Goal: Task Accomplishment & Management: Manage account settings

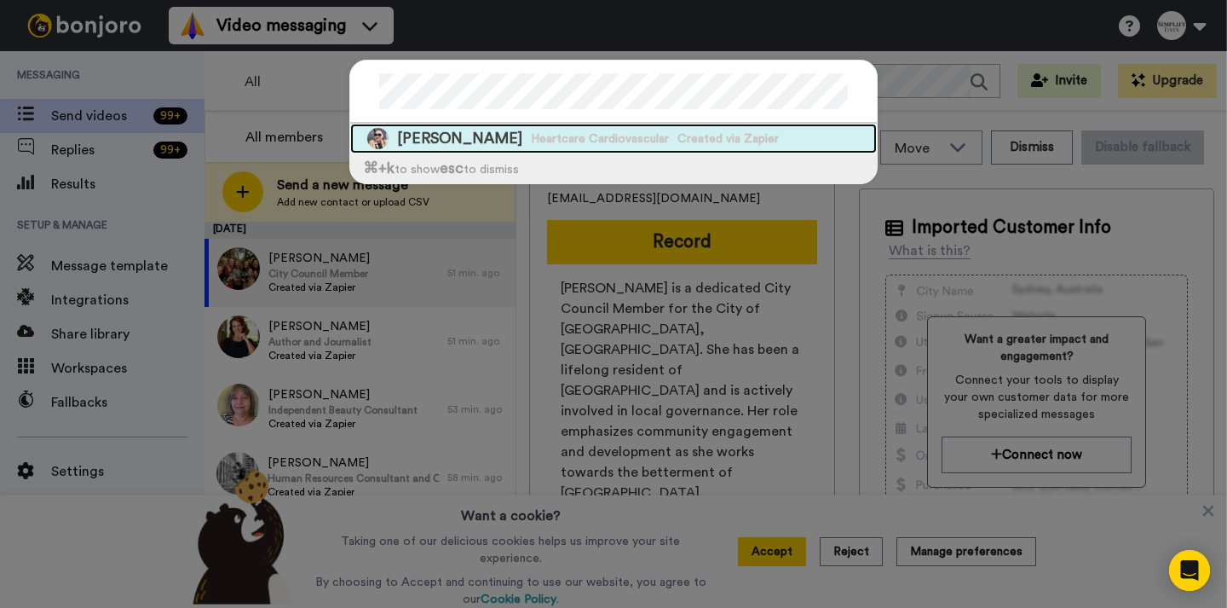
click at [642, 136] on span "Heartcare Cardiovascular" at bounding box center [600, 138] width 138 height 17
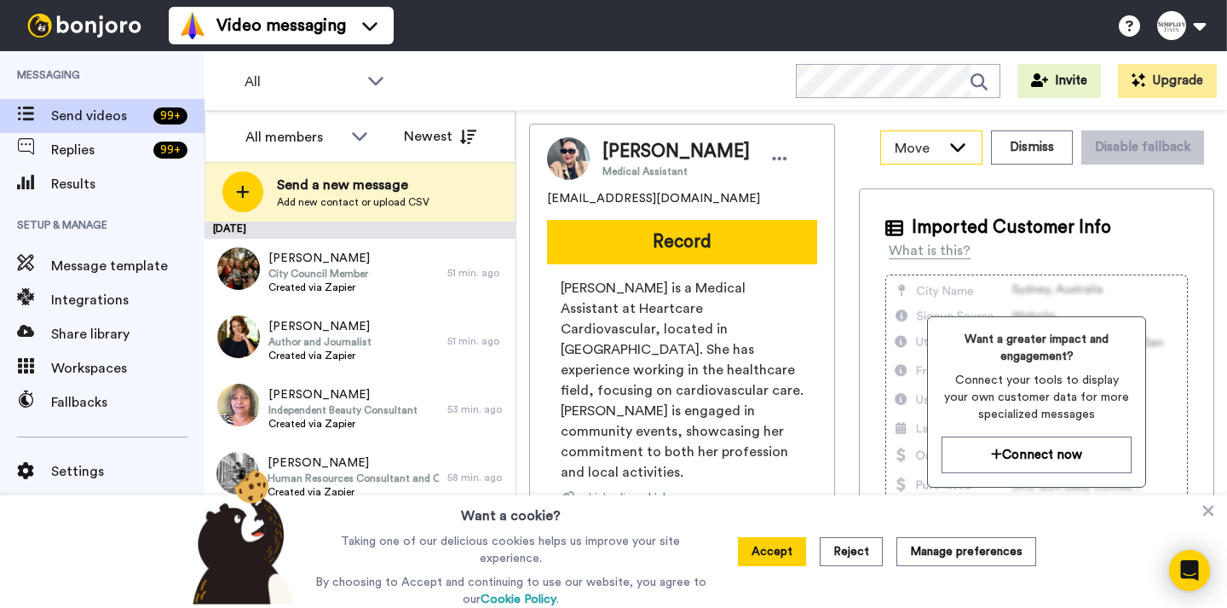
click at [953, 148] on icon at bounding box center [957, 147] width 15 height 9
click at [793, 159] on div at bounding box center [780, 159] width 26 height 26
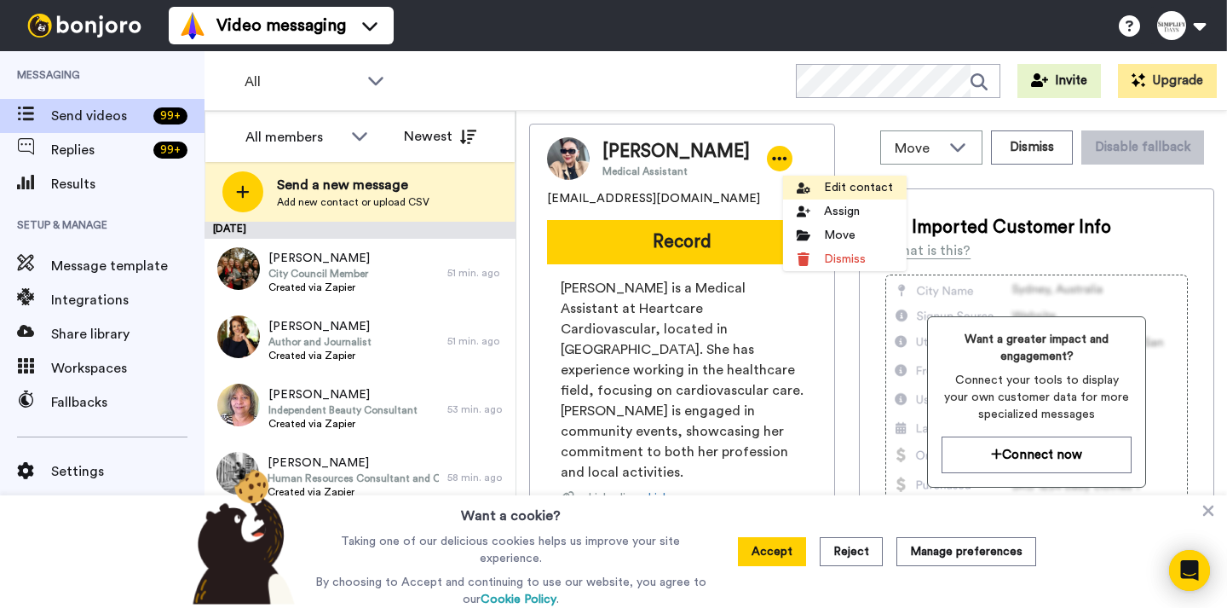
click at [827, 190] on li "Edit contact" at bounding box center [845, 188] width 124 height 24
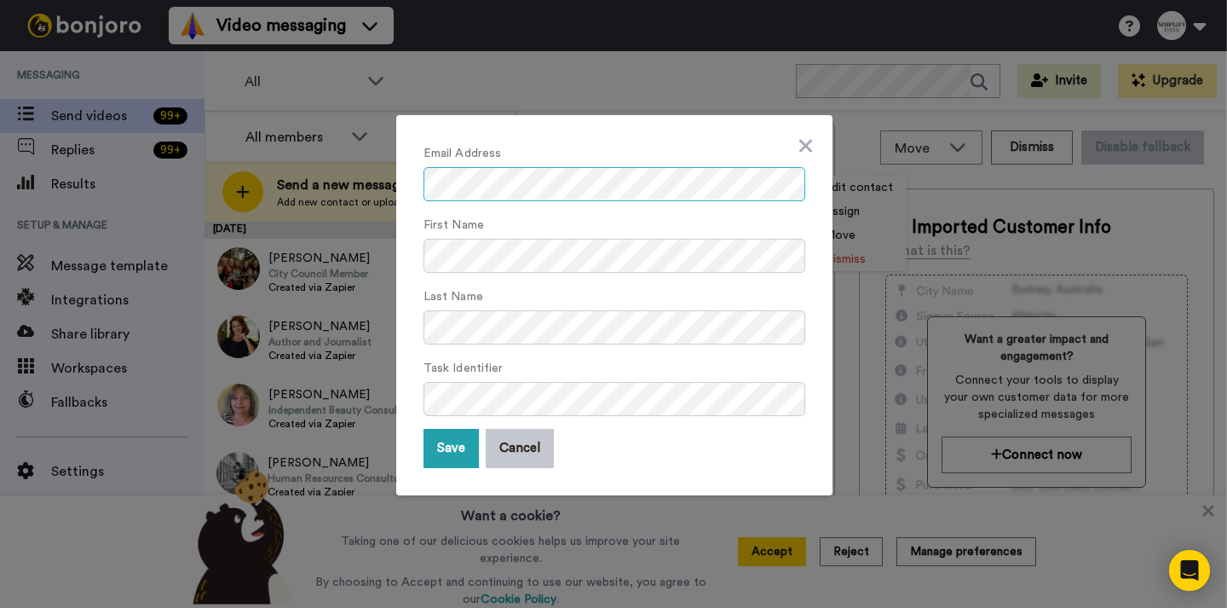
click at [363, 182] on div "Email Address First Name Last Name Task Identifier Save Cancel" at bounding box center [613, 304] width 1227 height 608
click at [409, 167] on div "Email Address First Name Last Name Task Identifier Save Cancel" at bounding box center [614, 305] width 436 height 380
click at [438, 451] on button "Save" at bounding box center [451, 448] width 55 height 39
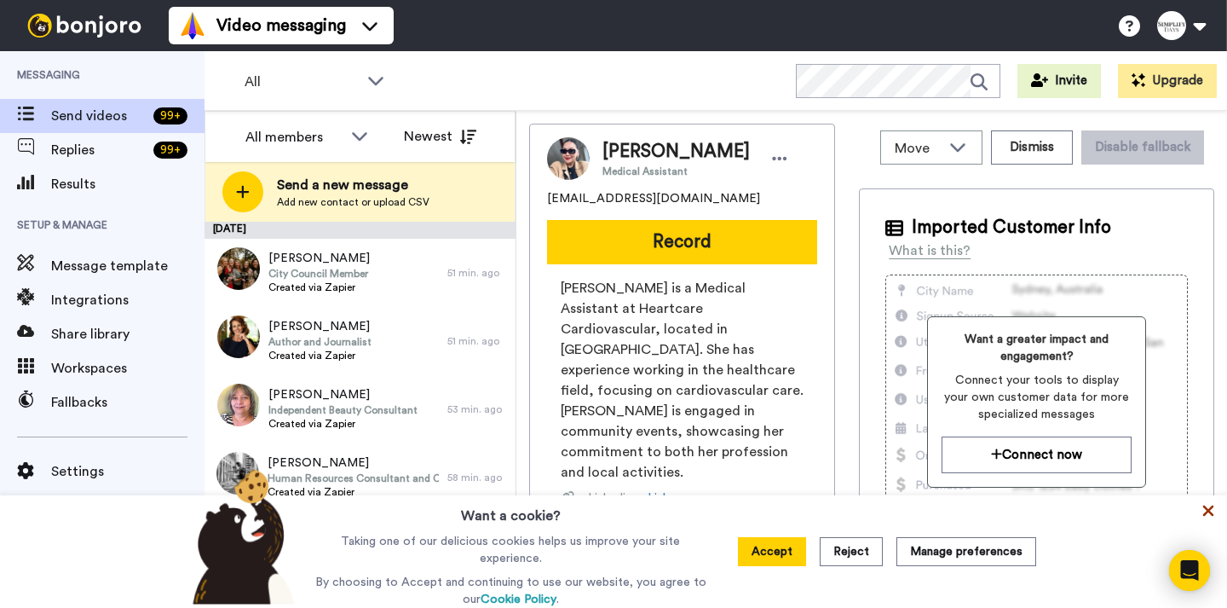
click at [1214, 513] on icon at bounding box center [1208, 510] width 17 height 17
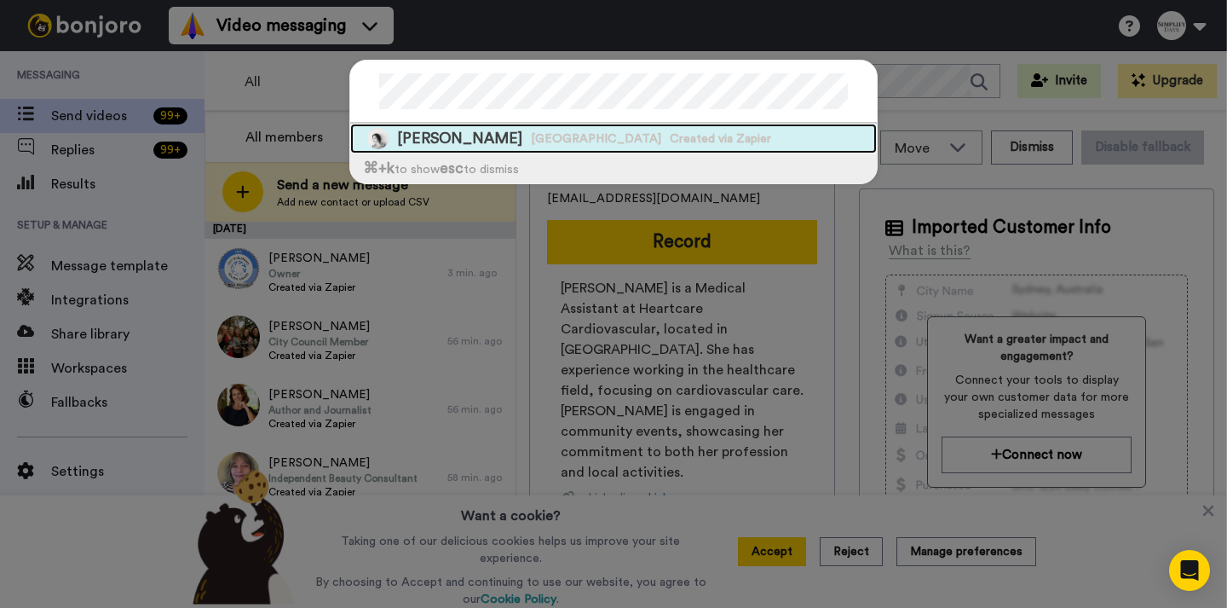
click at [494, 143] on div "Stephanie Kim Georgetown University Created via Zapier" at bounding box center [613, 139] width 527 height 30
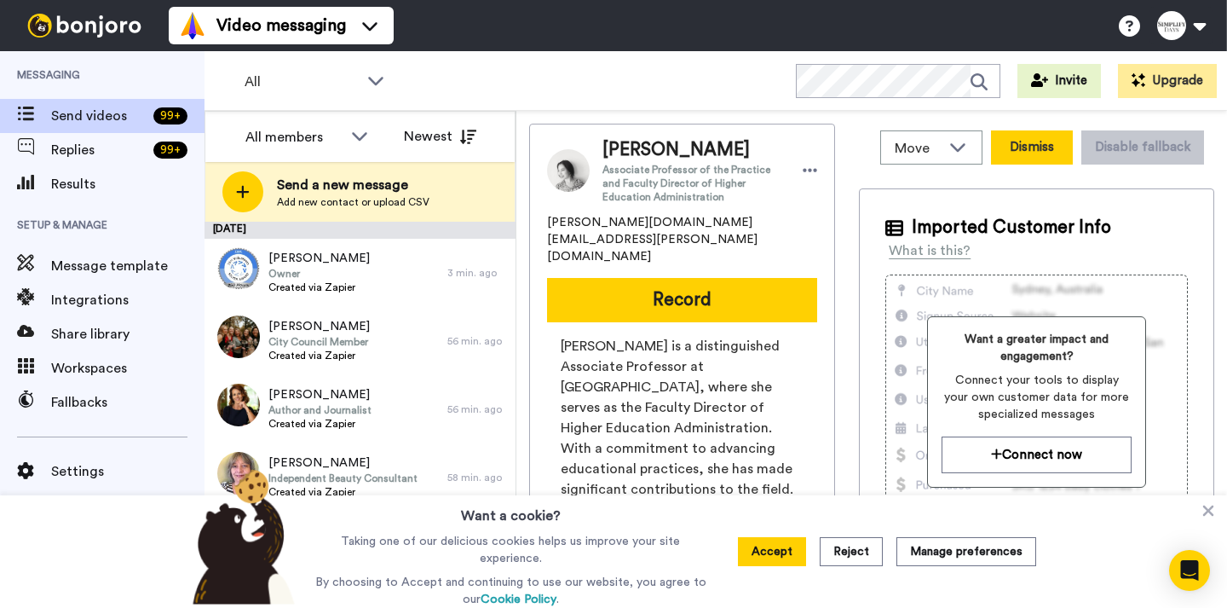
click at [1028, 146] on button "Dismiss" at bounding box center [1032, 147] width 82 height 34
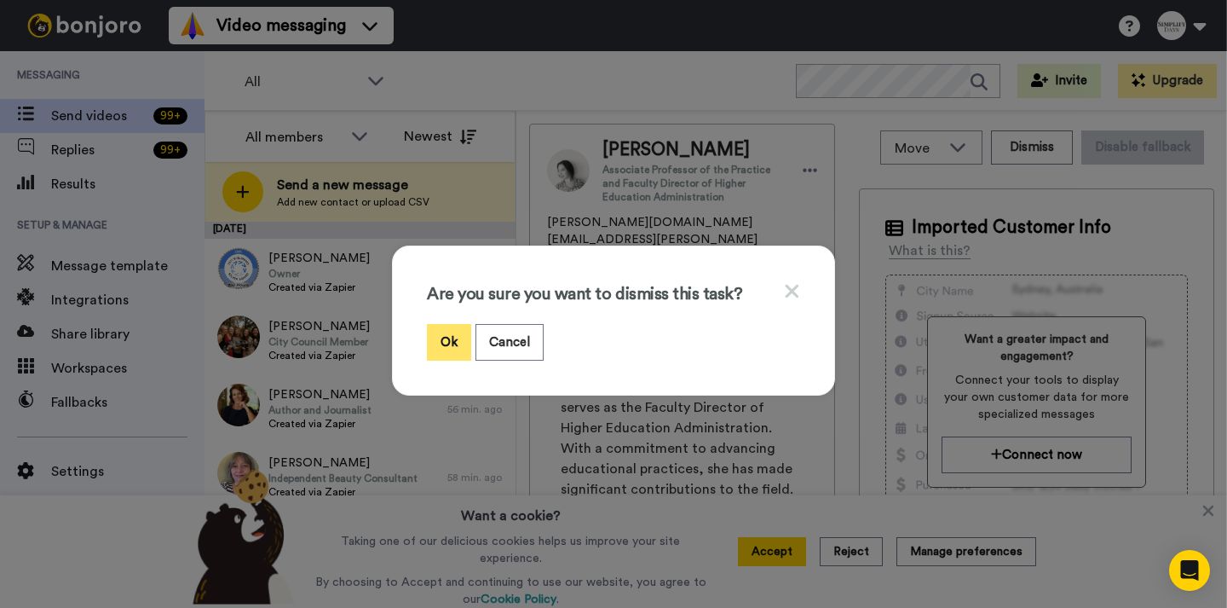
click at [435, 340] on button "Ok" at bounding box center [449, 342] width 44 height 37
